Goal: Communication & Community: Answer question/provide support

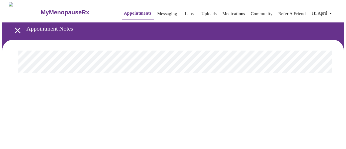
click at [185, 12] on link "Labs" at bounding box center [189, 14] width 9 height 8
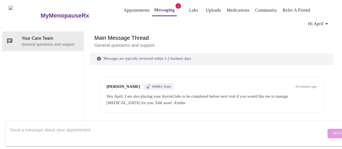
scroll to position [27, 0]
click at [212, 83] on div "[PERSON_NAME] MMRx Team 20 minutes ago Hey April, I am also placing your thyroi…" at bounding box center [212, 94] width 224 height 36
click at [82, 125] on textarea "Send a message about your appointment" at bounding box center [168, 133] width 316 height 17
type textarea "Thank you so much! Have a great rest of your day!"
click at [333, 130] on span "Send" at bounding box center [338, 133] width 10 height 7
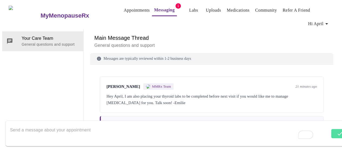
scroll to position [12, 0]
